Goal: Find specific fact: Find specific fact

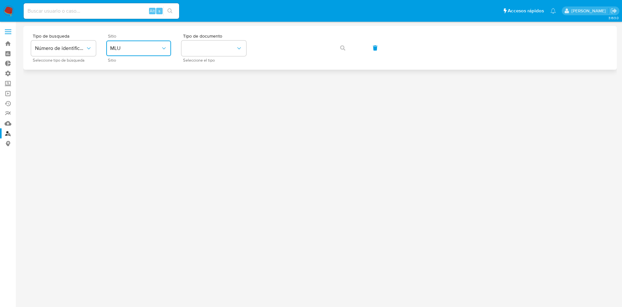
click at [162, 50] on icon "site_id" at bounding box center [164, 48] width 6 height 6
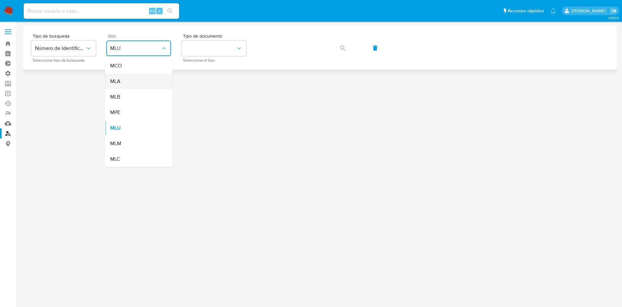
click at [140, 84] on div "MLA" at bounding box center [136, 82] width 53 height 16
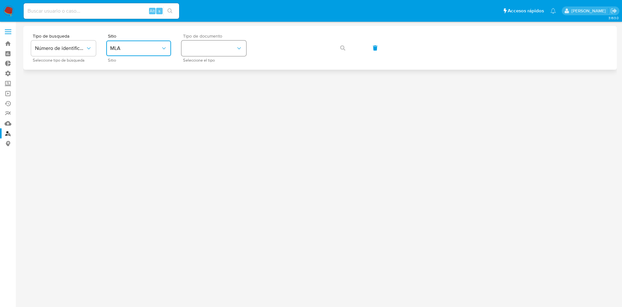
click at [201, 49] on button "identificationType" at bounding box center [213, 48] width 65 height 16
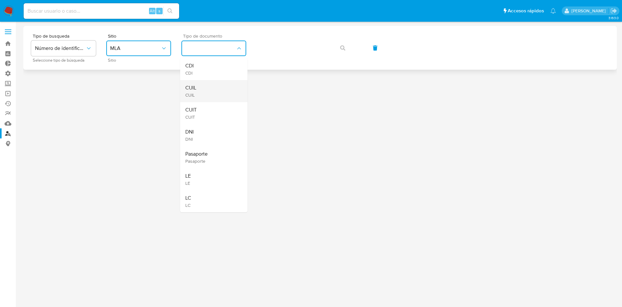
click at [193, 89] on span "CUIL" at bounding box center [190, 88] width 11 height 6
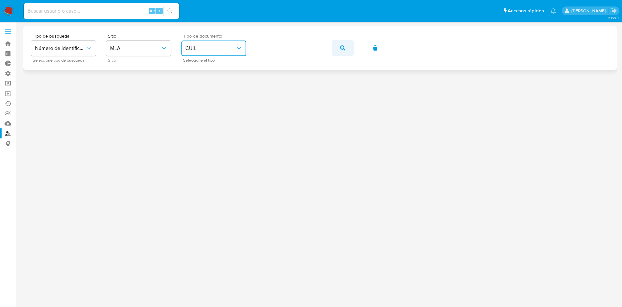
click at [350, 50] on button "button" at bounding box center [343, 48] width 22 height 16
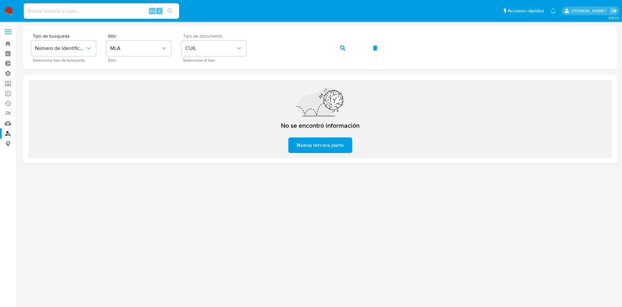
click at [110, 9] on input at bounding box center [101, 11] width 155 height 8
paste input "HulAb2BIqJUEuYVfwYqCcGns"
type input "HulAb2BIqJUEuYVfwYqCcGns"
click at [172, 11] on icon "search-icon" at bounding box center [169, 10] width 5 height 5
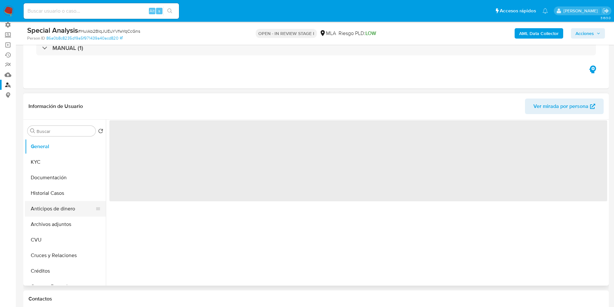
scroll to position [97, 0]
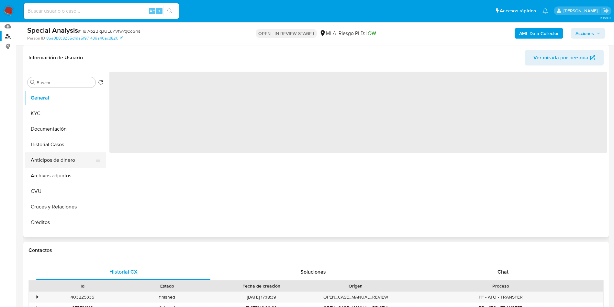
select select "10"
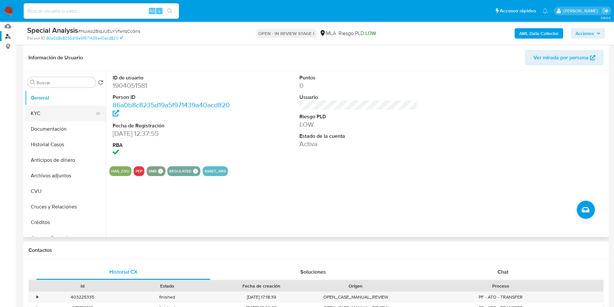
click at [43, 117] on button "KYC" at bounding box center [63, 114] width 76 height 16
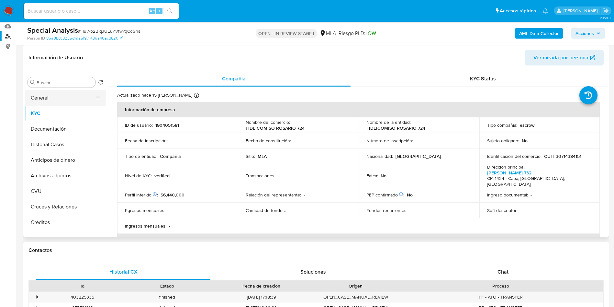
drag, startPoint x: 47, startPoint y: 88, endPoint x: 45, endPoint y: 92, distance: 4.5
click at [45, 90] on div "Buscar Volver al orden por defecto General KYC Documentación Historial Casos An…" at bounding box center [65, 154] width 81 height 165
click at [43, 97] on button "General" at bounding box center [63, 98] width 76 height 16
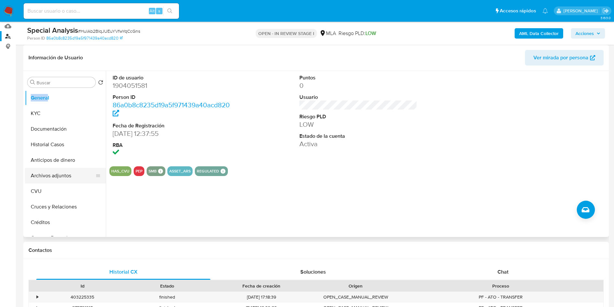
click at [60, 176] on button "Archivos adjuntos" at bounding box center [63, 176] width 76 height 16
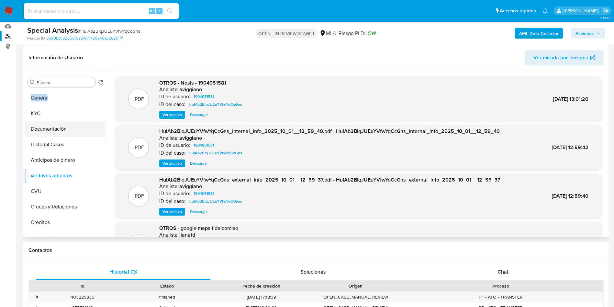
click at [55, 128] on button "Documentación" at bounding box center [63, 129] width 76 height 16
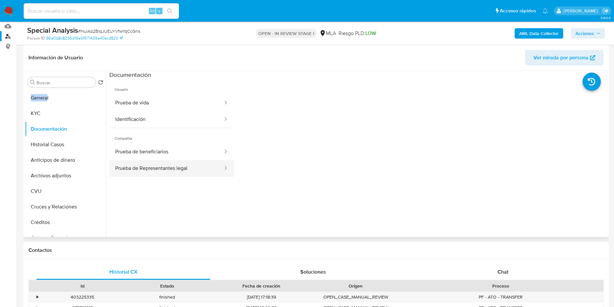
click at [159, 163] on button "Prueba de Representantes legal" at bounding box center [166, 168] width 114 height 17
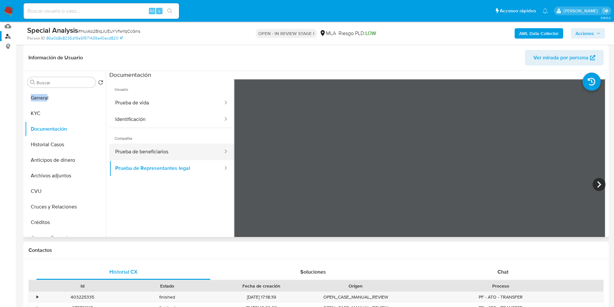
click at [157, 150] on button "Prueba de beneficiarios" at bounding box center [166, 151] width 114 height 17
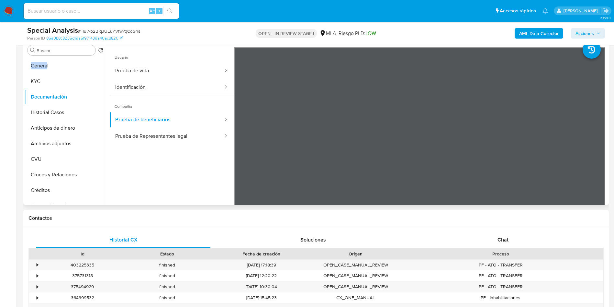
scroll to position [146, 0]
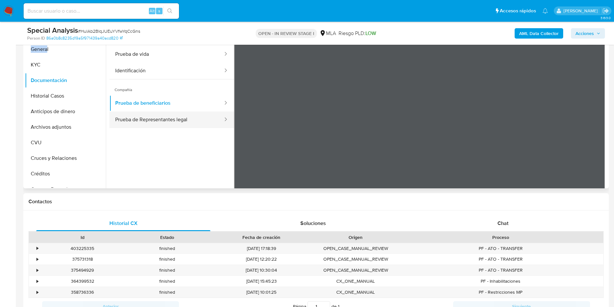
click at [178, 120] on button "Prueba de Representantes legal" at bounding box center [166, 119] width 114 height 17
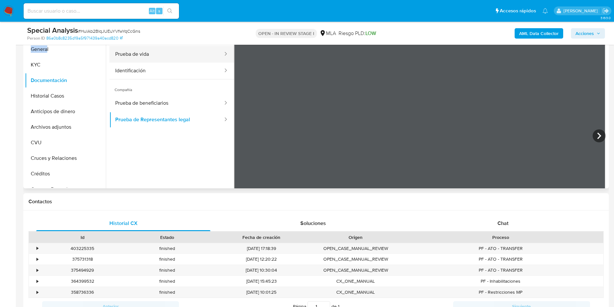
click at [129, 53] on button "Prueba de vida" at bounding box center [166, 54] width 114 height 17
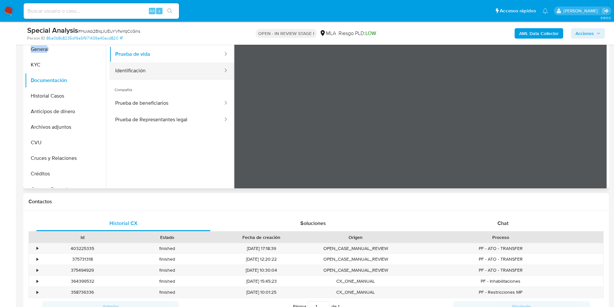
click at [149, 71] on button "Identificación" at bounding box center [166, 71] width 114 height 17
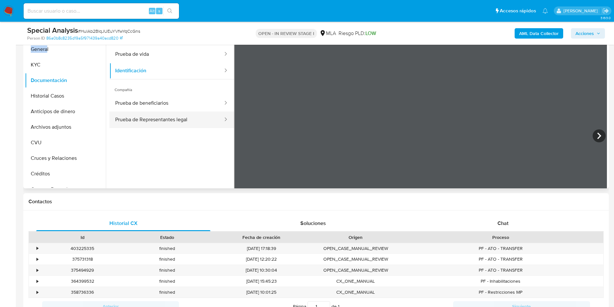
click at [170, 113] on button "Prueba de Representantes legal" at bounding box center [166, 119] width 114 height 17
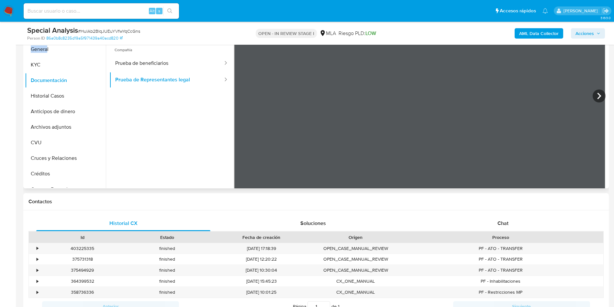
scroll to position [56, 0]
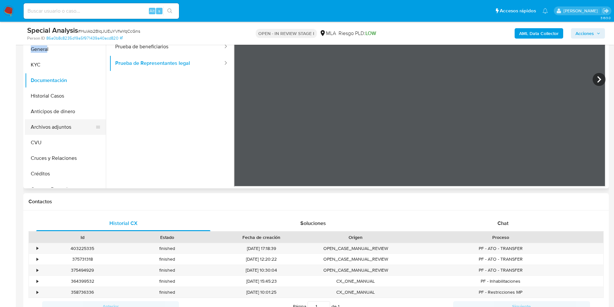
click at [58, 120] on button "Archivos adjuntos" at bounding box center [63, 127] width 76 height 16
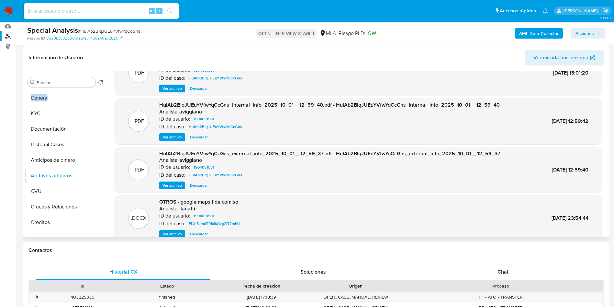
scroll to position [49, 0]
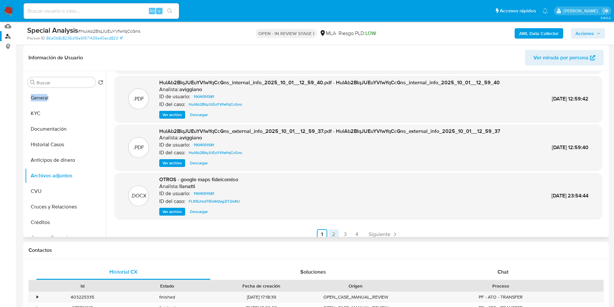
click at [334, 232] on link "2" at bounding box center [334, 234] width 10 height 10
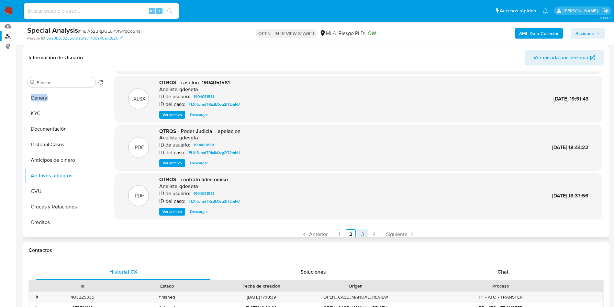
click at [360, 233] on link "3" at bounding box center [363, 234] width 10 height 10
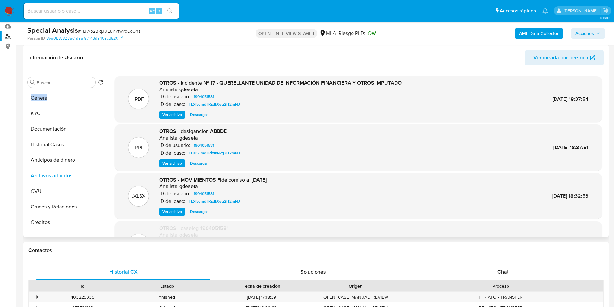
click at [173, 165] on span "Ver archivo" at bounding box center [172, 163] width 19 height 6
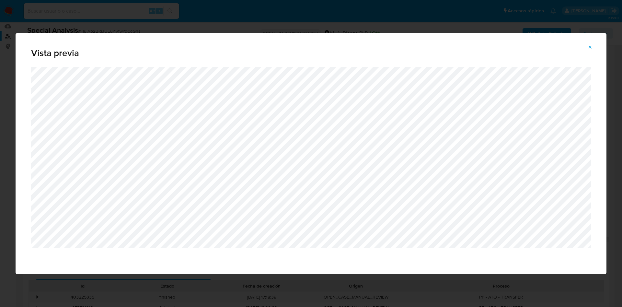
click at [586, 45] on button "Attachment preview" at bounding box center [590, 47] width 14 height 10
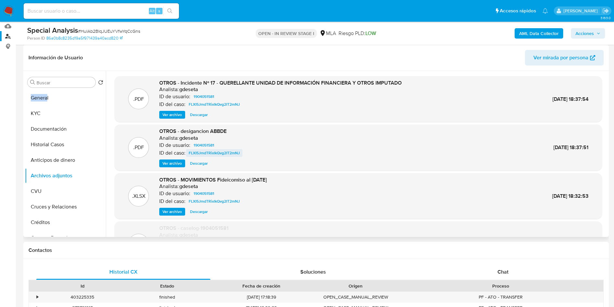
scroll to position [49, 0]
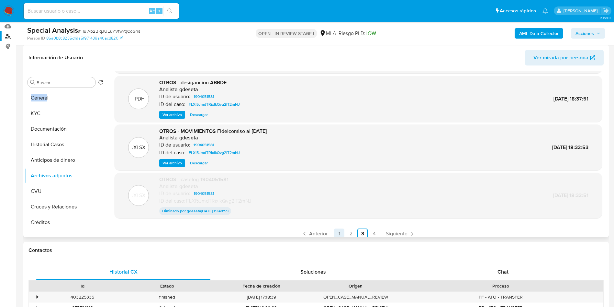
click at [336, 233] on link "1" at bounding box center [339, 233] width 10 height 10
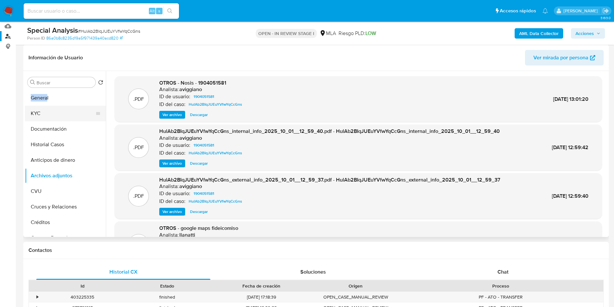
click at [43, 108] on button "KYC" at bounding box center [63, 114] width 76 height 16
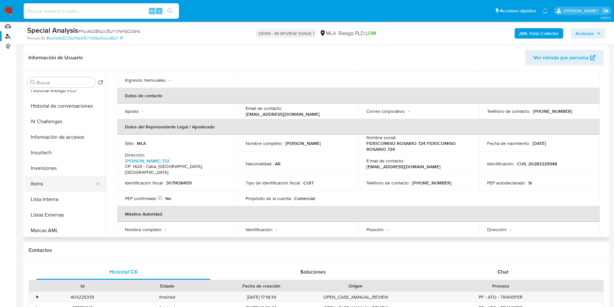
scroll to position [243, 0]
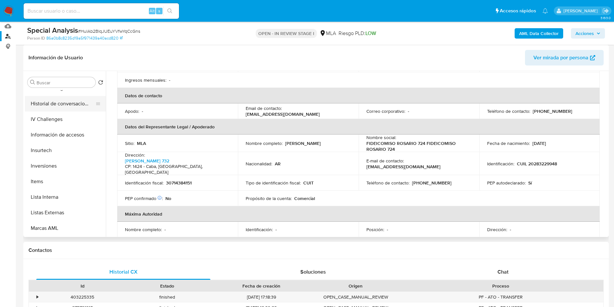
click at [73, 99] on button "Historial de conversaciones" at bounding box center [63, 104] width 76 height 16
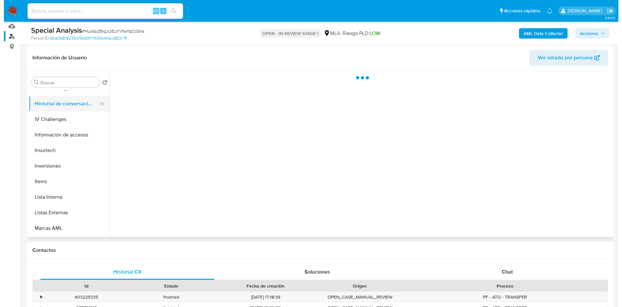
scroll to position [0, 0]
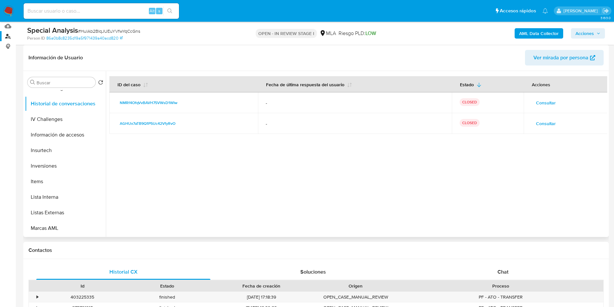
click at [547, 124] on span "Consultar" at bounding box center [546, 123] width 20 height 9
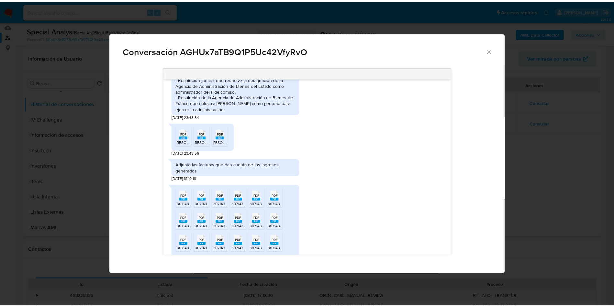
scroll to position [583, 0]
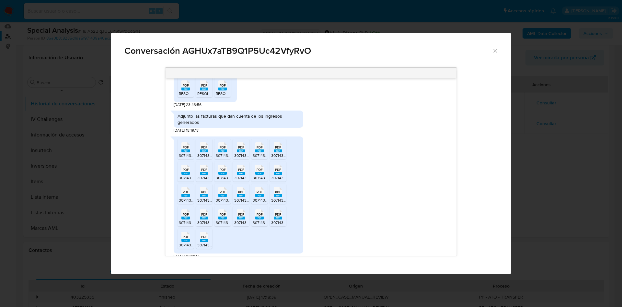
click at [495, 51] on icon "Cerrar" at bounding box center [495, 51] width 4 height 4
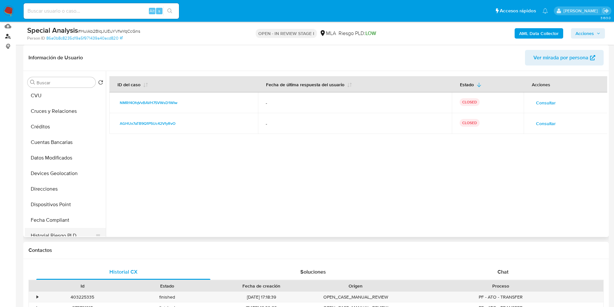
scroll to position [0, 0]
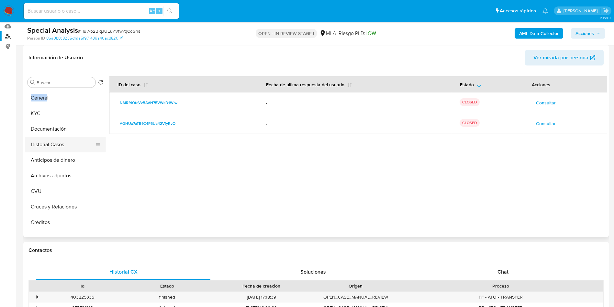
click at [55, 150] on button "Historial Casos" at bounding box center [63, 145] width 76 height 16
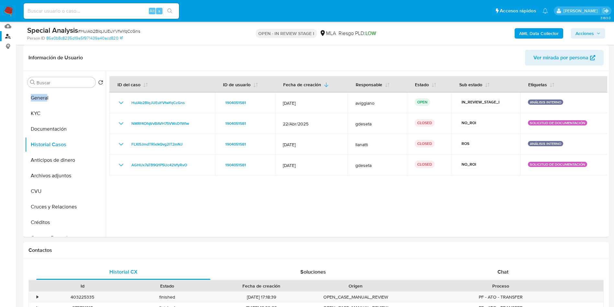
click at [74, 12] on input at bounding box center [101, 11] width 155 height 8
paste input "AvIGVypm4l4ldCwltt87EfZZ"
type input "AvIGVypm4l4ldCwltt87EfZZ"
click at [168, 9] on icon "search-icon" at bounding box center [169, 10] width 5 height 5
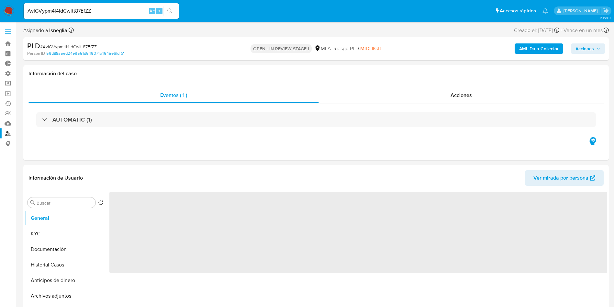
select select "10"
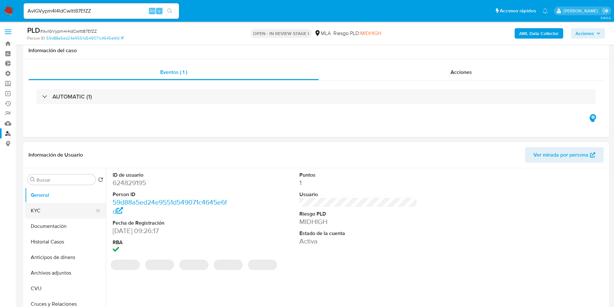
scroll to position [97, 0]
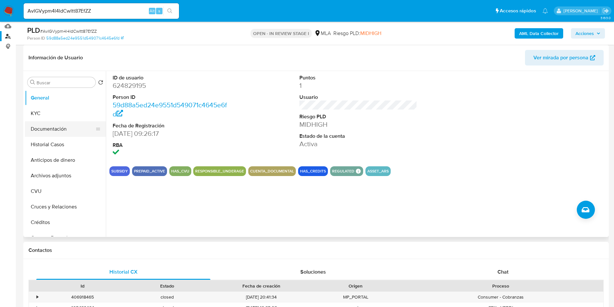
click at [38, 128] on button "Documentación" at bounding box center [63, 129] width 76 height 16
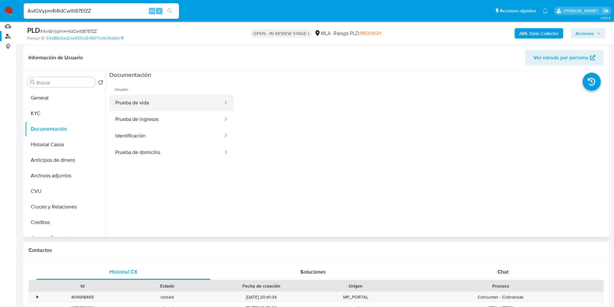
click at [142, 106] on button "Prueba de vida" at bounding box center [166, 103] width 114 height 17
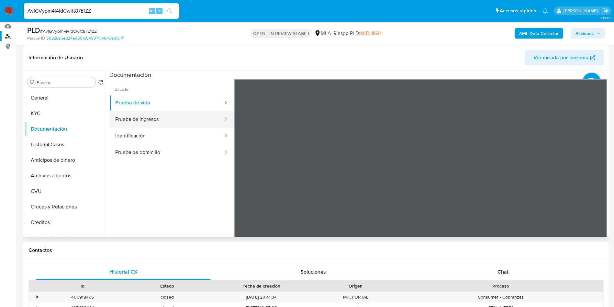
click at [142, 122] on button "Prueba de ingresos" at bounding box center [166, 119] width 114 height 17
click at [597, 184] on icon at bounding box center [599, 184] width 13 height 13
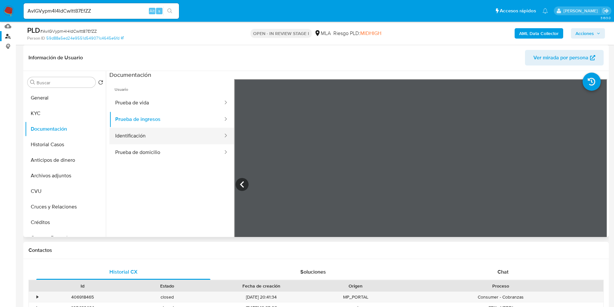
click at [148, 140] on button "Identificación" at bounding box center [166, 136] width 114 height 17
click at [598, 185] on icon at bounding box center [600, 184] width 4 height 6
click at [158, 124] on button "Prueba de ingresos" at bounding box center [166, 119] width 114 height 17
click at [593, 189] on icon at bounding box center [599, 184] width 13 height 13
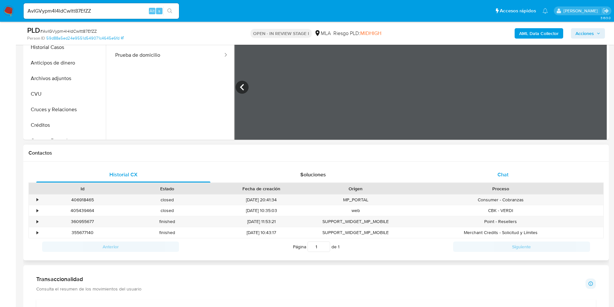
click at [512, 168] on div "Chat" at bounding box center [503, 175] width 174 height 16
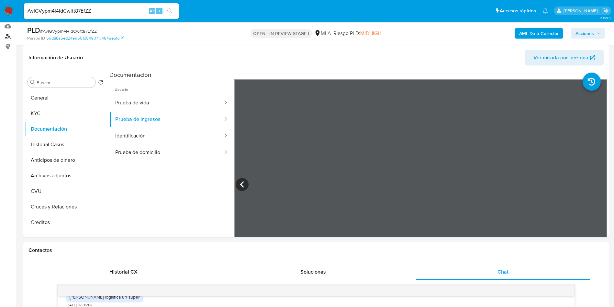
scroll to position [49, 0]
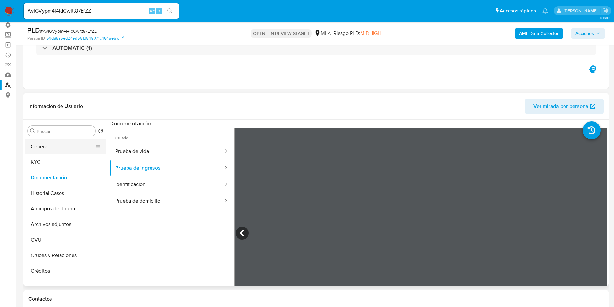
click at [47, 141] on button "General" at bounding box center [63, 147] width 76 height 16
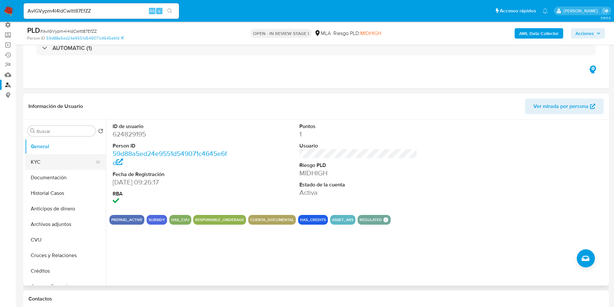
click at [64, 163] on button "KYC" at bounding box center [63, 162] width 76 height 16
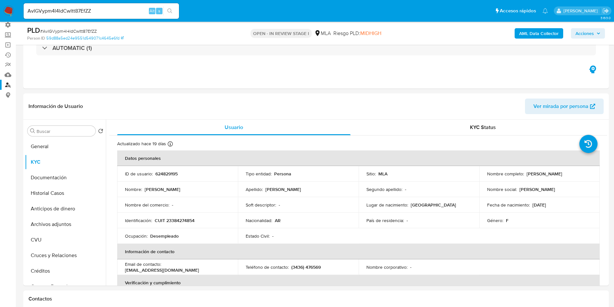
click at [60, 10] on input "AvIGVypm4l4ldCwltt87EfZZ" at bounding box center [101, 11] width 155 height 8
paste input "T4EdjrOtKRcLQqmDZ7SNL46h"
type input "T4EdjrOtKRcLQqmDZ7SNL46h"
click at [171, 10] on icon "search-icon" at bounding box center [169, 10] width 5 height 5
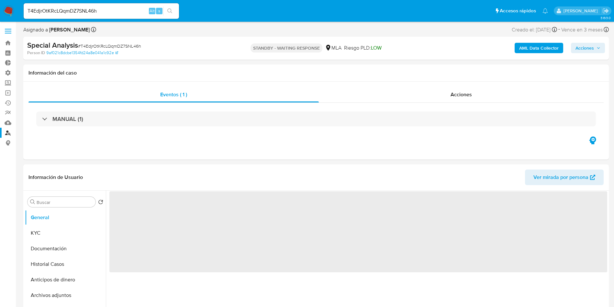
select select "10"
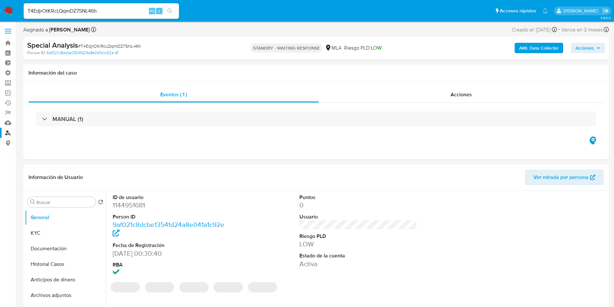
scroll to position [49, 0]
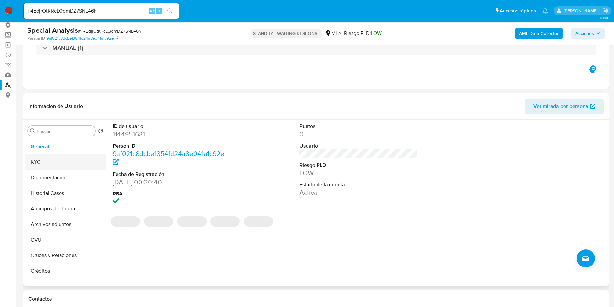
click at [50, 161] on button "KYC" at bounding box center [63, 162] width 76 height 16
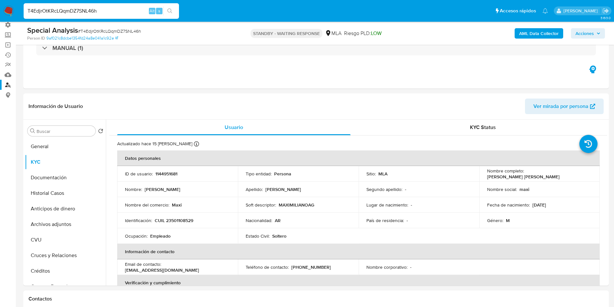
click at [85, 11] on input "T4EdjrOtKRcLQqmDZ7SNL46h" at bounding box center [101, 11] width 155 height 8
paste input "sj17Z9KMZdA53EFq53tr0Y59"
type input "sj17Z9KMZdA53EFq53tr0Y59"
click at [173, 11] on button "search-icon" at bounding box center [169, 10] width 13 height 9
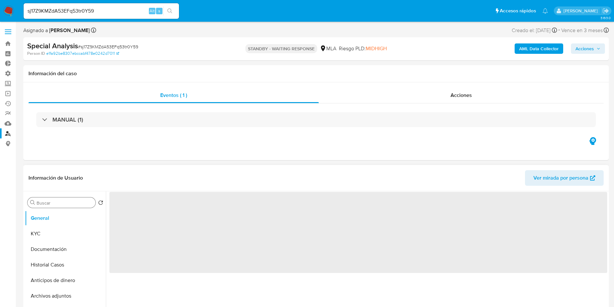
scroll to position [49, 0]
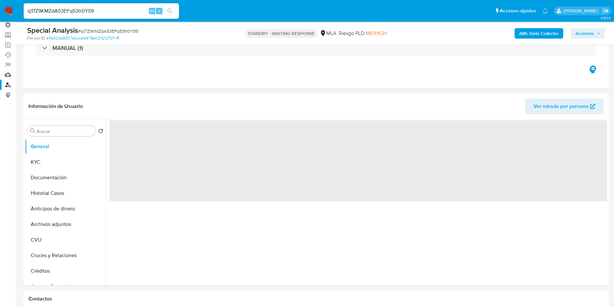
select select "10"
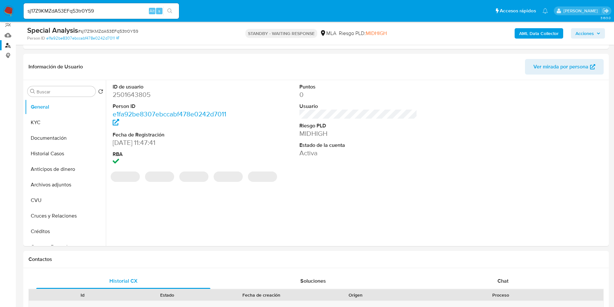
scroll to position [97, 0]
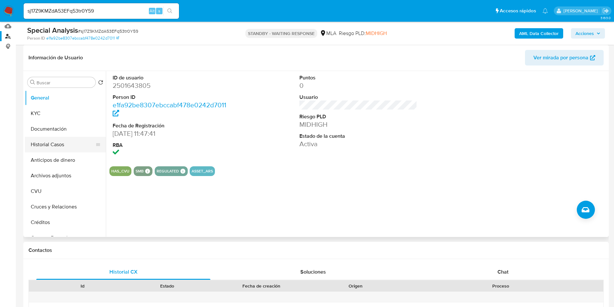
click at [54, 149] on button "Historial Casos" at bounding box center [63, 145] width 76 height 16
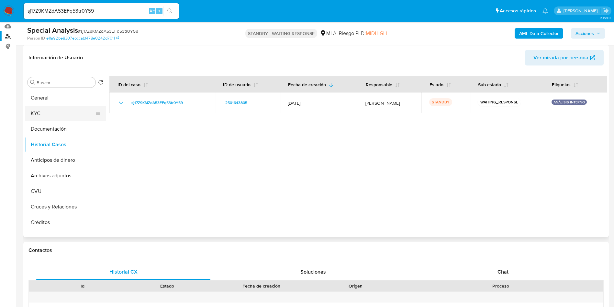
click at [31, 115] on button "KYC" at bounding box center [63, 114] width 76 height 16
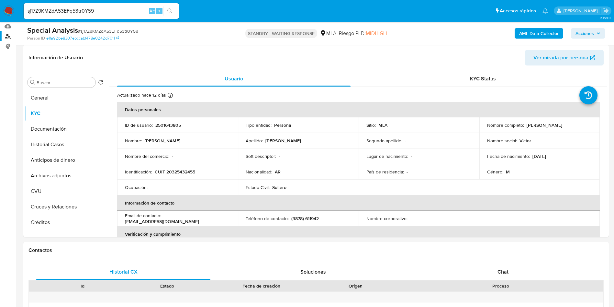
click at [78, 7] on input "sj17Z9KMZdA53EFq53tr0Y59" at bounding box center [101, 11] width 155 height 8
paste input "AvIGVypm4l4ldCwltt87EfZZ"
type input "AvIGVypm4l4ldCwltt87EfZZ"
click at [175, 10] on button "search-icon" at bounding box center [169, 10] width 13 height 9
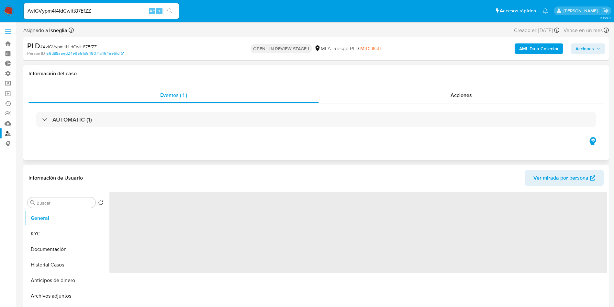
select select "10"
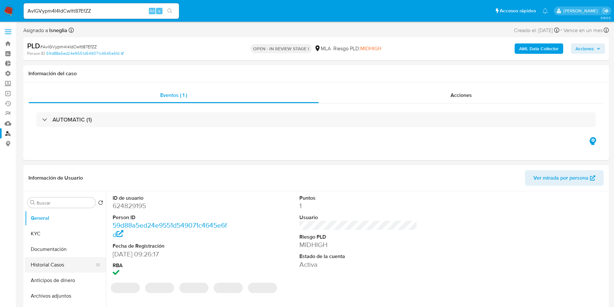
click at [50, 264] on button "Historial Casos" at bounding box center [63, 265] width 76 height 16
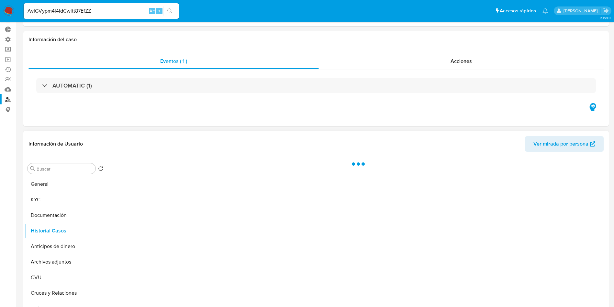
scroll to position [49, 0]
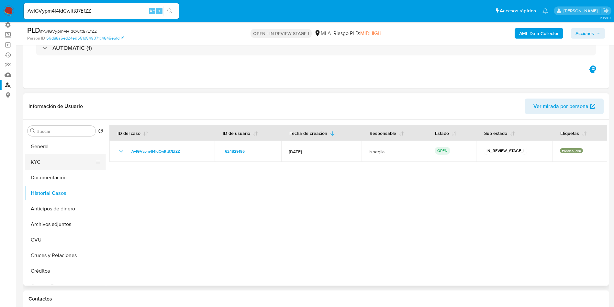
click at [55, 162] on button "KYC" at bounding box center [63, 162] width 76 height 16
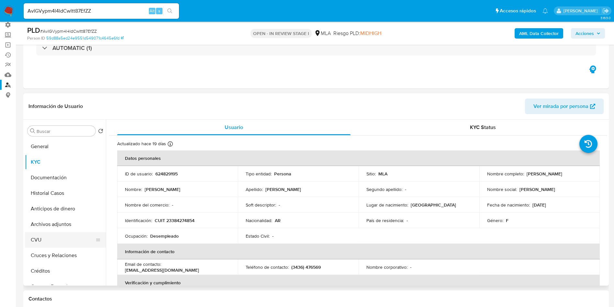
click at [59, 240] on button "CVU" at bounding box center [63, 240] width 76 height 16
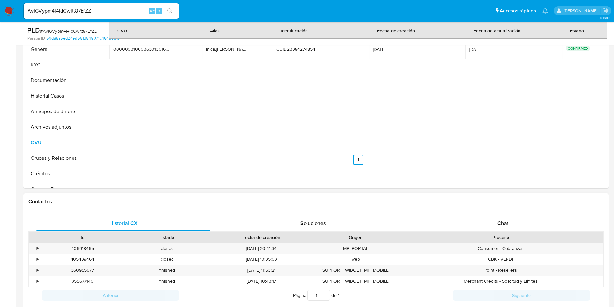
scroll to position [97, 0]
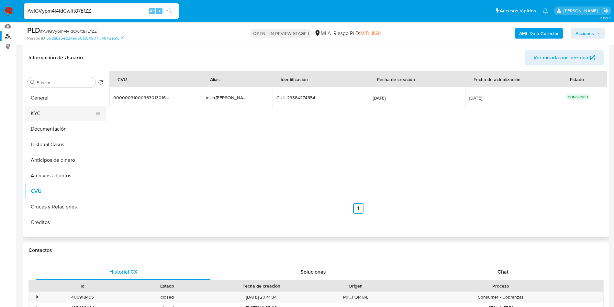
click at [35, 112] on button "KYC" at bounding box center [63, 114] width 76 height 16
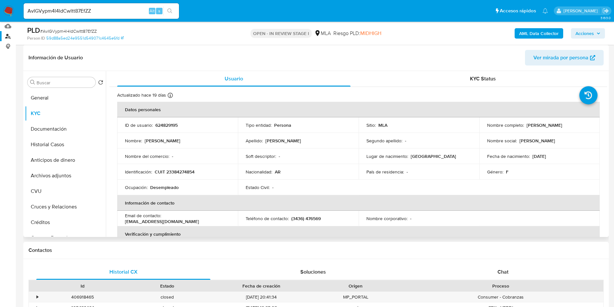
drag, startPoint x: 583, startPoint y: 124, endPoint x: 525, endPoint y: 122, distance: 58.0
click at [525, 122] on div "Nombre completo : [PERSON_NAME]" at bounding box center [539, 125] width 105 height 6
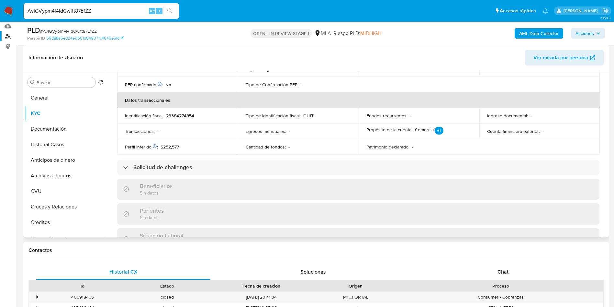
scroll to position [37, 0]
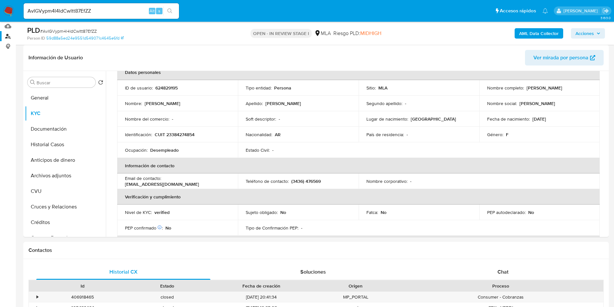
click at [98, 8] on input "AvIGVypm4l4ldCwltt87EfZZ" at bounding box center [101, 11] width 155 height 8
paste input "m5WRxvCqSoQoOFhxv4yMi4hd"
type input "m5WRxvCqSoQoOFhxv4yMi4hd"
click at [169, 12] on icon "search-icon" at bounding box center [169, 10] width 5 height 5
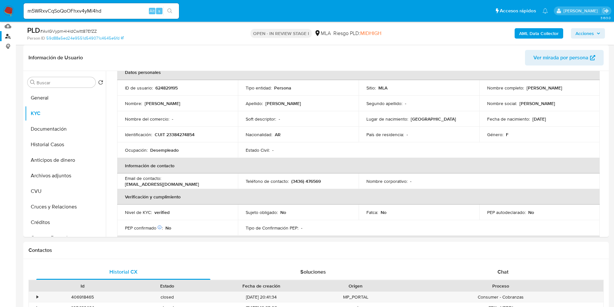
click at [168, 7] on button "search-icon" at bounding box center [169, 10] width 13 height 9
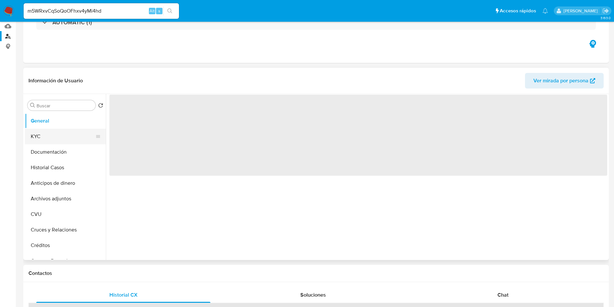
click at [44, 138] on button "KYC" at bounding box center [63, 137] width 76 height 16
select select "10"
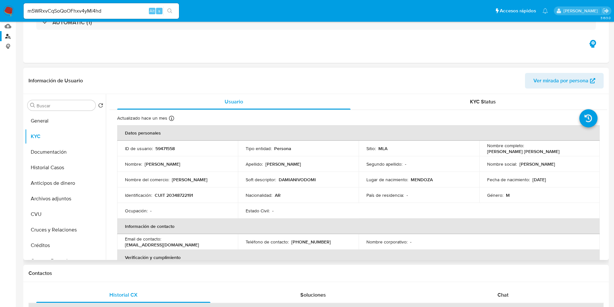
click at [172, 196] on p "CUIT 20348722191" at bounding box center [174, 195] width 38 height 6
copy p "20348722191"
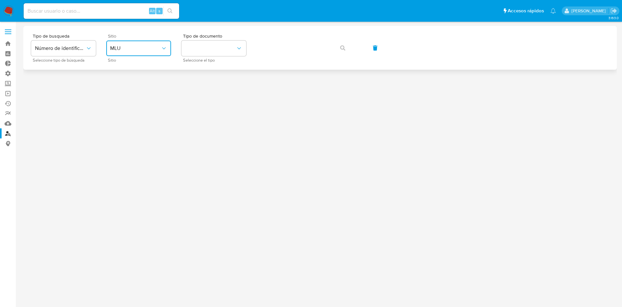
click at [150, 51] on span "MLU" at bounding box center [135, 48] width 51 height 6
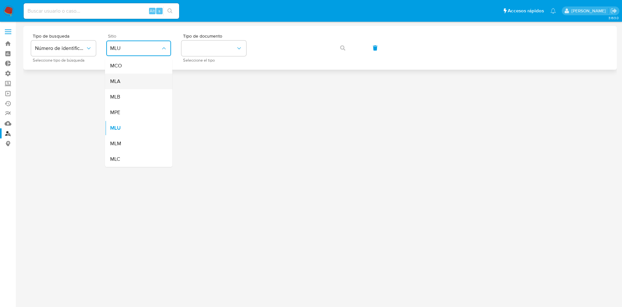
click at [134, 80] on div "MLA" at bounding box center [136, 82] width 53 height 16
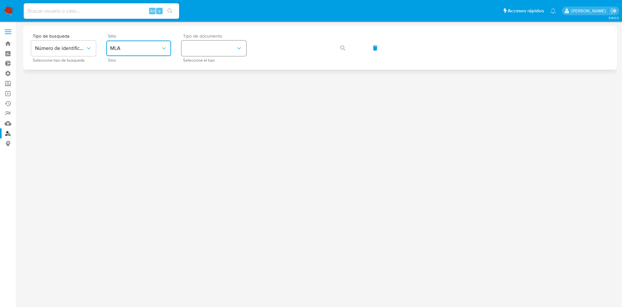
click at [212, 46] on button "identificationType" at bounding box center [213, 48] width 65 height 16
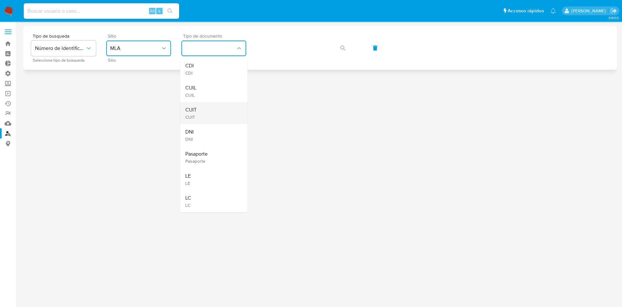
click at [201, 108] on div "CUIT CUIT" at bounding box center [211, 113] width 53 height 22
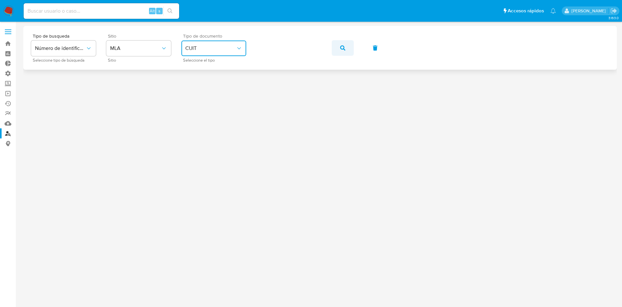
click at [348, 52] on button "button" at bounding box center [343, 48] width 22 height 16
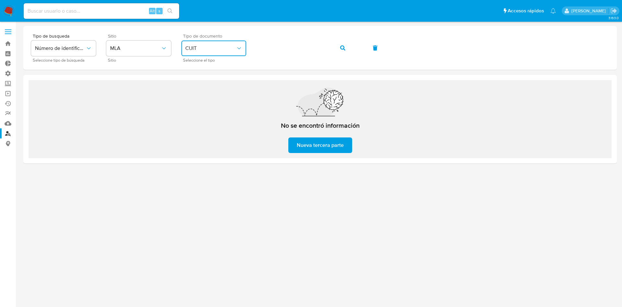
click at [221, 50] on span "CUIT" at bounding box center [210, 48] width 51 height 6
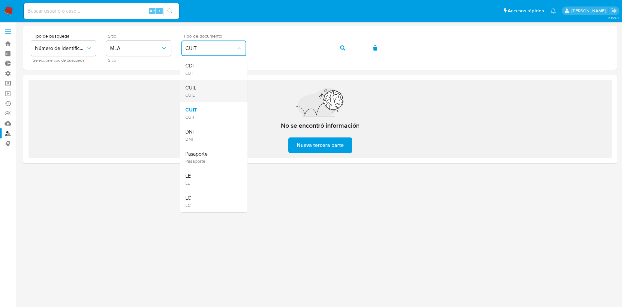
click at [201, 87] on div "CUIL CUIL" at bounding box center [211, 91] width 53 height 22
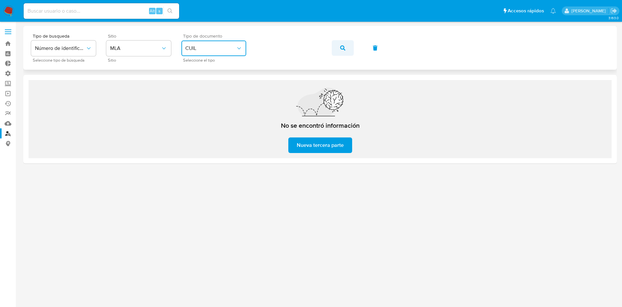
click at [338, 46] on button "button" at bounding box center [343, 48] width 22 height 16
